Goal: Participate in discussion: Engage in conversation with other users on a specific topic

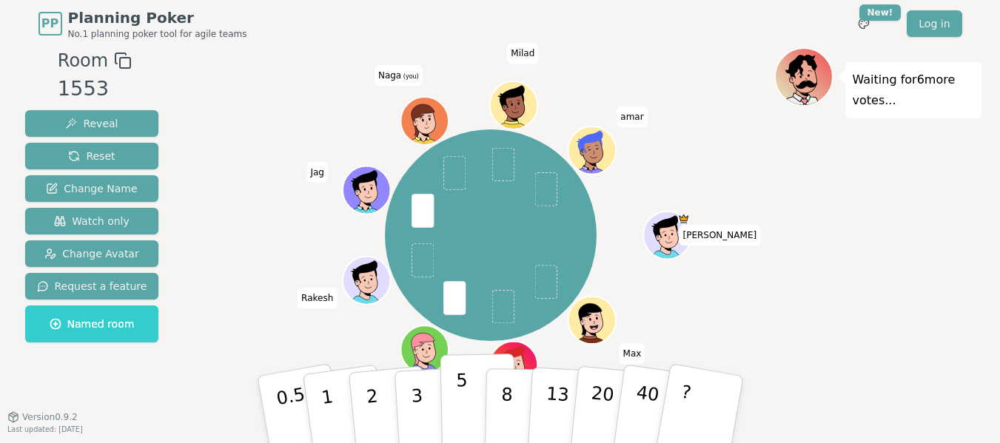
click at [460, 398] on p "5" at bounding box center [461, 410] width 13 height 80
click at [842, 269] on div "Waiting for 5 more votes..." at bounding box center [877, 250] width 207 height 407
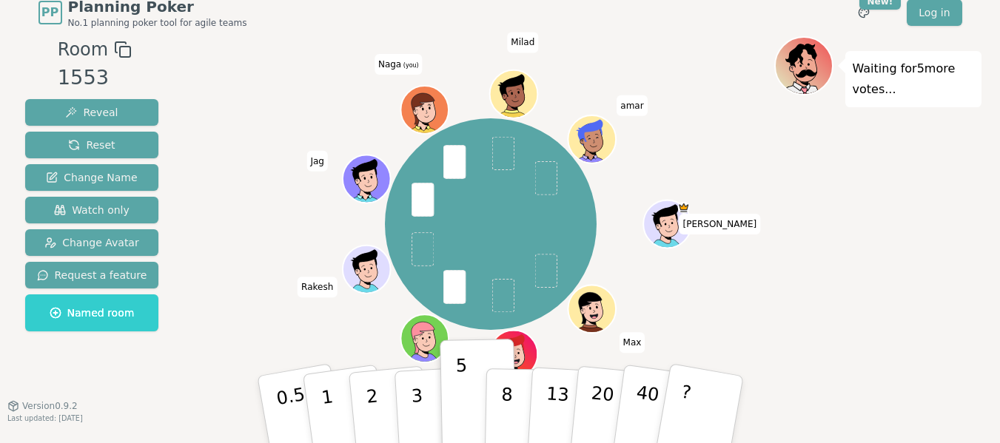
click at [882, 369] on div "Waiting for 5 more votes..." at bounding box center [877, 239] width 207 height 407
click at [865, 249] on div "Waiting for 4 more votes..." at bounding box center [877, 239] width 207 height 407
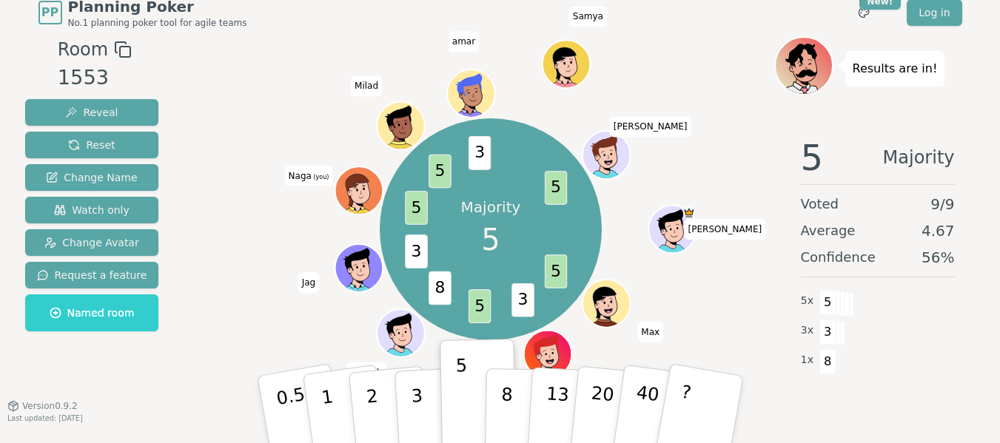
click at [278, 326] on div "Majority 5 5 3 5 8 3 5 5 3 5 [PERSON_NAME] (you) [PERSON_NAME]" at bounding box center [491, 229] width 566 height 333
click at [674, 39] on div at bounding box center [491, 49] width 566 height 27
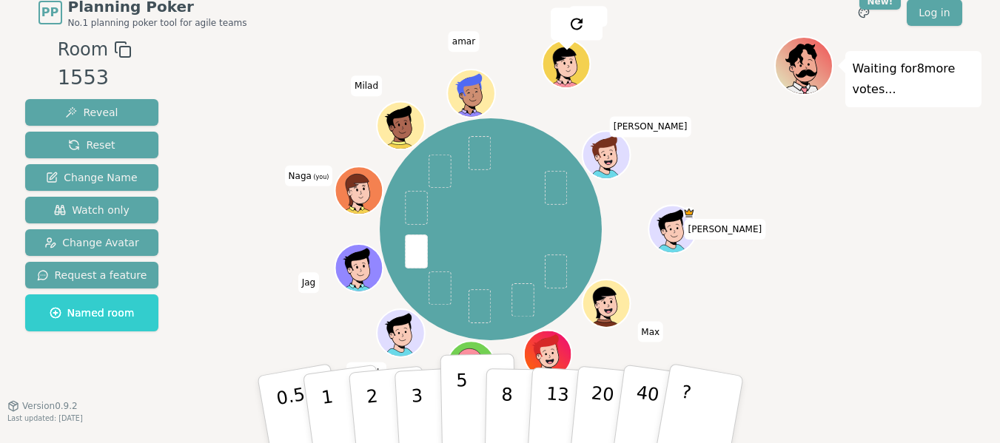
click at [460, 382] on p "5" at bounding box center [461, 410] width 13 height 80
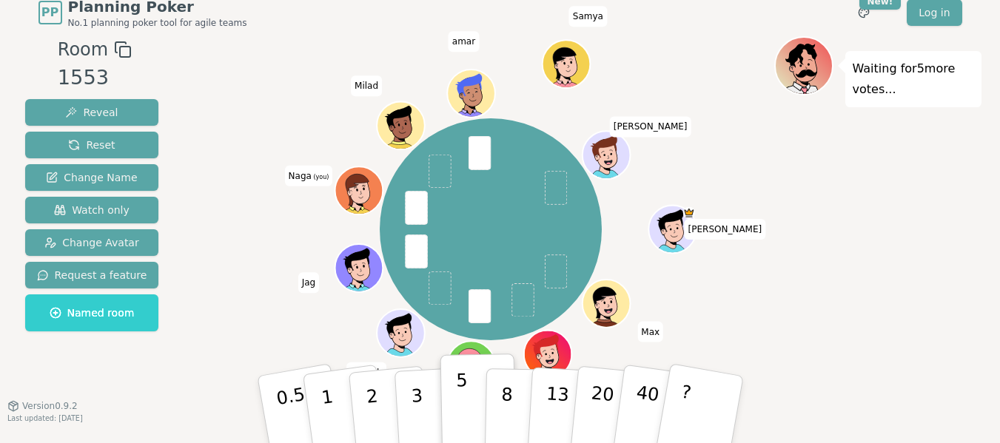
click at [460, 382] on p "5" at bounding box center [461, 410] width 13 height 80
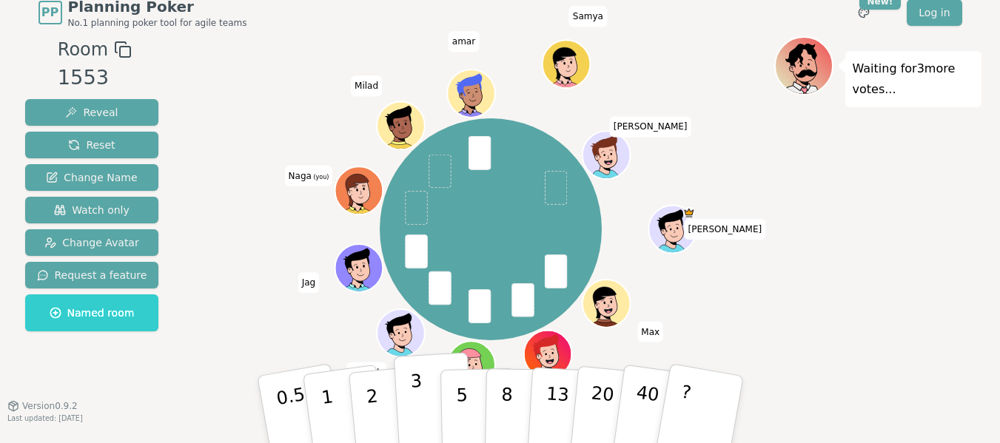
click at [421, 397] on button "3" at bounding box center [433, 409] width 81 height 115
click at [848, 293] on div "Waiting for 2 more votes..." at bounding box center [877, 239] width 207 height 407
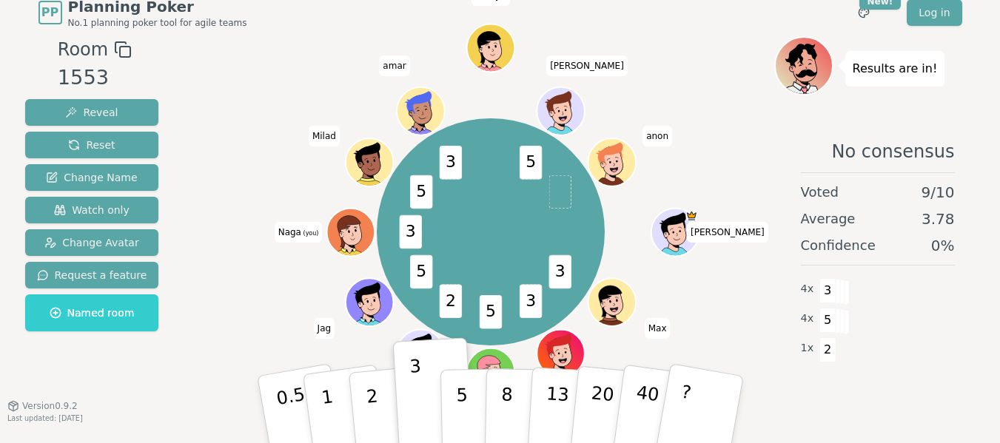
click at [239, 320] on div "3 3 5 2 5 3 5 3 5 [PERSON_NAME] (you) [PERSON_NAME]" at bounding box center [491, 232] width 566 height 338
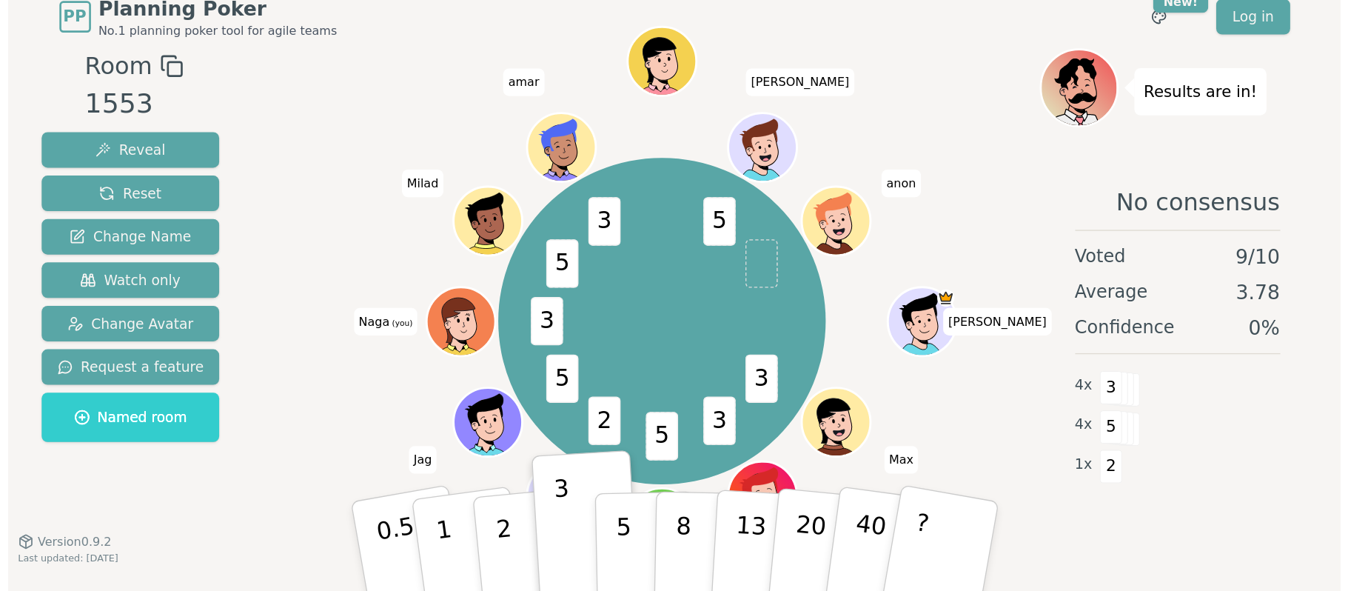
scroll to position [0, 0]
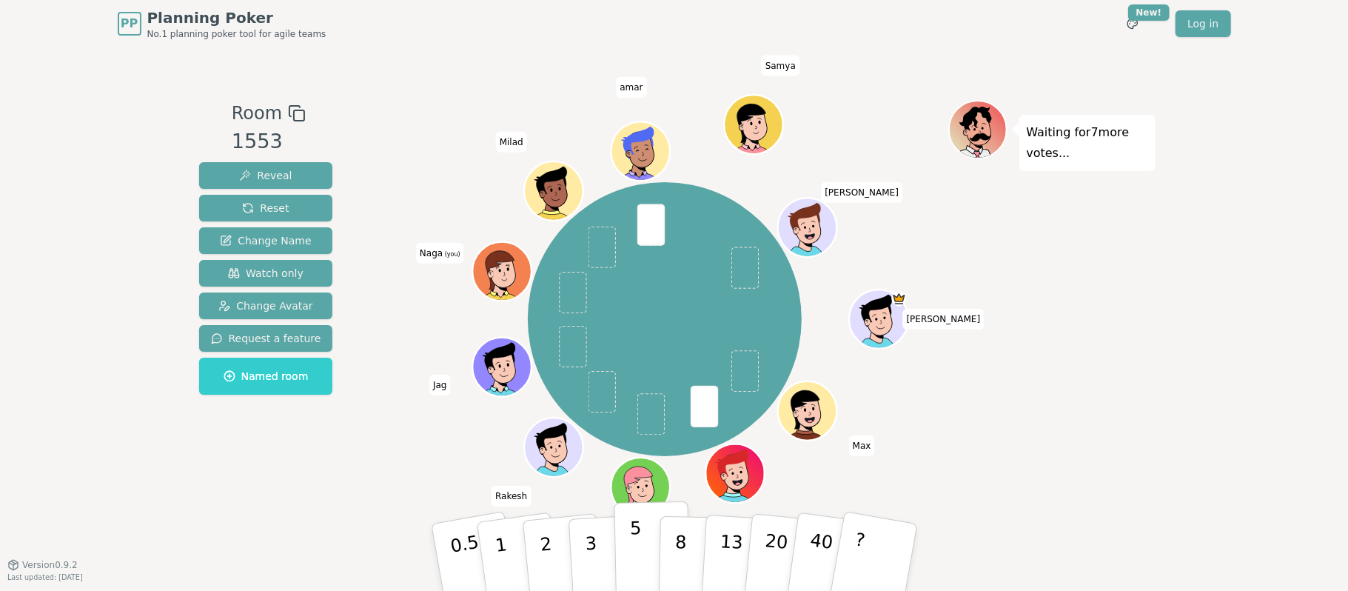
click at [631, 443] on p "5" at bounding box center [635, 557] width 13 height 80
